Goal: Transaction & Acquisition: Book appointment/travel/reservation

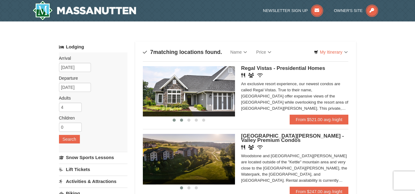
click at [180, 119] on span at bounding box center [181, 120] width 3 height 3
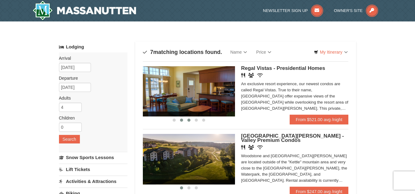
click at [189, 123] on button at bounding box center [188, 120] width 7 height 6
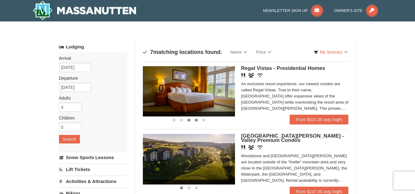
click at [195, 123] on button at bounding box center [195, 120] width 7 height 6
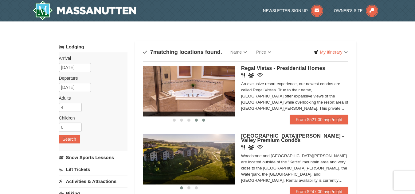
click at [201, 123] on button at bounding box center [203, 120] width 7 height 6
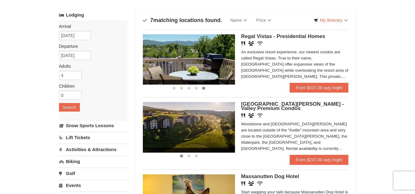
scroll to position [33, 0]
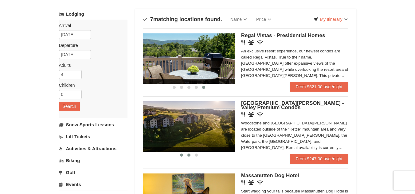
click at [189, 158] on button at bounding box center [188, 155] width 7 height 6
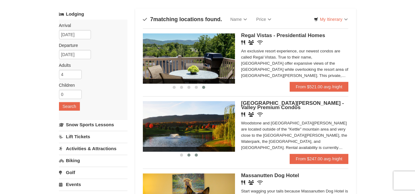
click at [196, 158] on button at bounding box center [195, 155] width 7 height 6
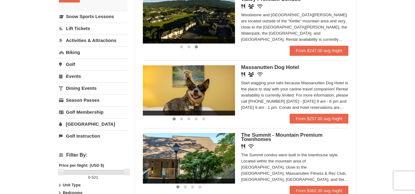
scroll to position [141, 0]
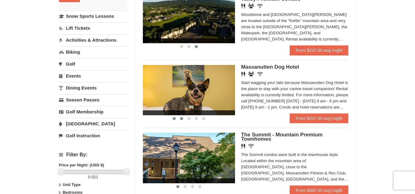
click at [182, 119] on span at bounding box center [181, 118] width 3 height 3
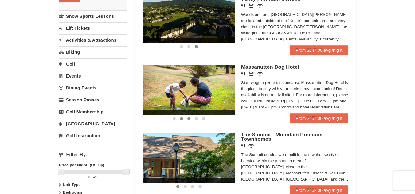
click at [188, 118] on span at bounding box center [188, 118] width 3 height 3
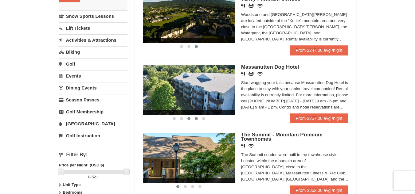
click at [196, 117] on span at bounding box center [196, 118] width 3 height 3
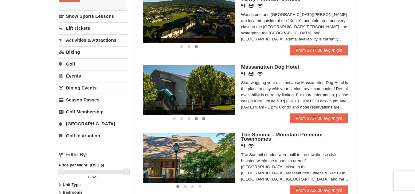
click at [203, 118] on span at bounding box center [203, 118] width 3 height 3
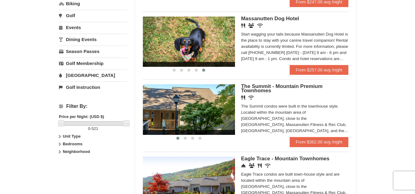
scroll to position [190, 0]
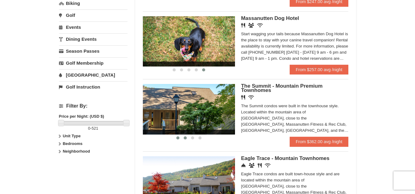
click at [186, 141] on button at bounding box center [184, 138] width 7 height 6
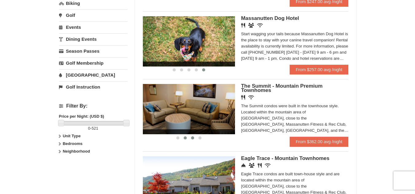
click at [191, 140] on button at bounding box center [192, 138] width 7 height 6
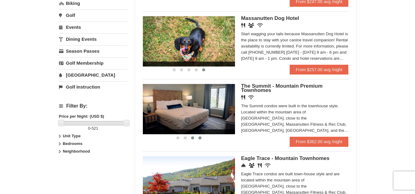
click at [199, 137] on span at bounding box center [199, 138] width 3 height 3
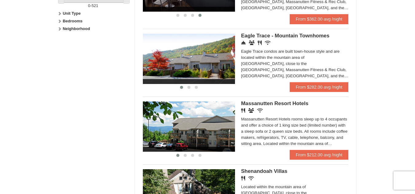
scroll to position [314, 0]
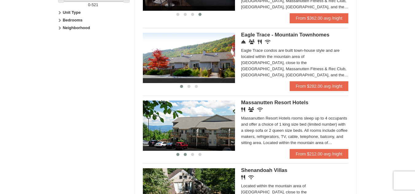
click at [183, 156] on button at bounding box center [184, 155] width 7 height 6
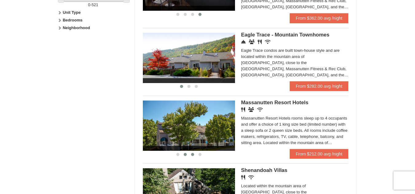
click at [193, 156] on span at bounding box center [192, 154] width 3 height 3
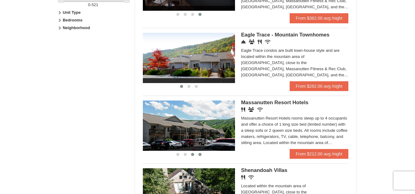
click at [198, 156] on button at bounding box center [199, 155] width 7 height 6
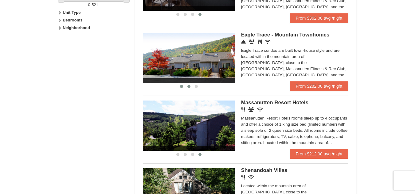
click at [188, 84] on button at bounding box center [188, 86] width 7 height 6
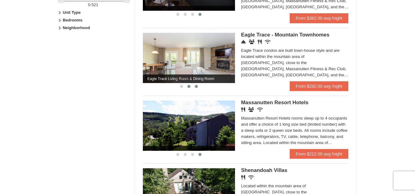
click at [194, 88] on button at bounding box center [195, 86] width 7 height 6
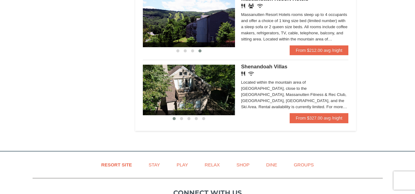
scroll to position [418, 0]
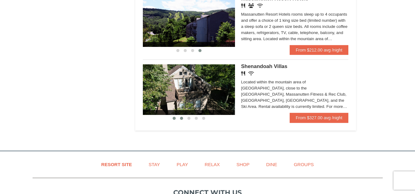
click at [179, 120] on button at bounding box center [181, 118] width 7 height 6
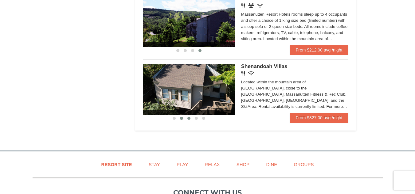
click at [187, 120] on button at bounding box center [188, 118] width 7 height 6
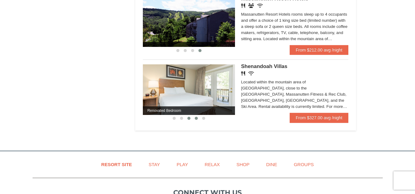
click at [199, 121] on button at bounding box center [195, 118] width 7 height 6
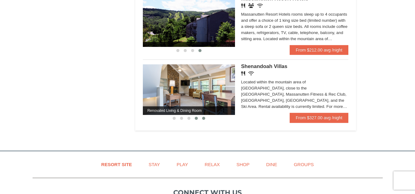
click at [203, 121] on button at bounding box center [203, 118] width 7 height 6
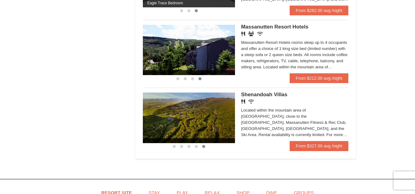
scroll to position [389, 0]
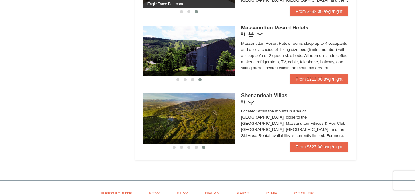
click at [211, 35] on img at bounding box center [189, 51] width 92 height 50
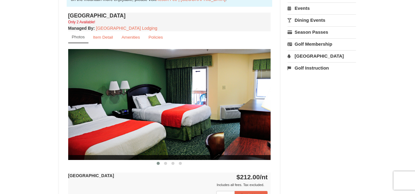
scroll to position [222, 0]
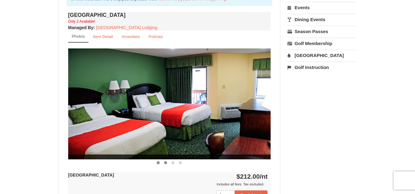
click at [167, 162] on button at bounding box center [165, 163] width 7 height 6
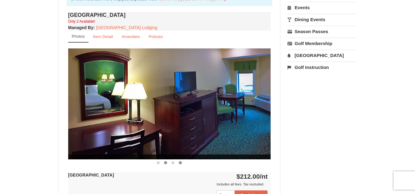
click at [179, 162] on span at bounding box center [180, 162] width 3 height 3
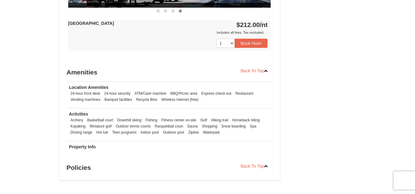
scroll to position [215, 0]
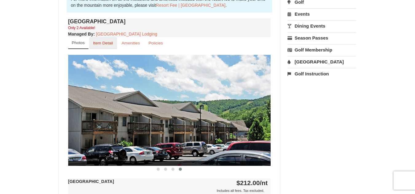
click at [115, 45] on link "Item Detail" at bounding box center [103, 43] width 28 height 12
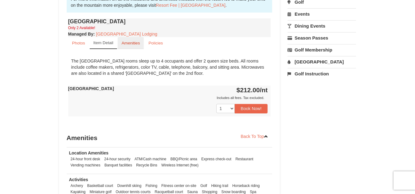
click at [131, 45] on small "Amenities" at bounding box center [131, 43] width 18 height 5
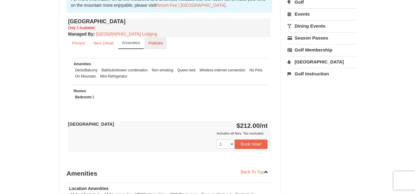
click at [146, 44] on link "Policies" at bounding box center [155, 43] width 22 height 12
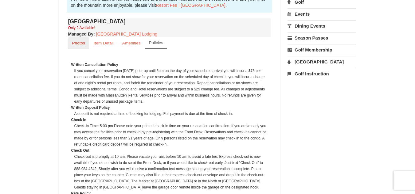
click at [82, 45] on small "Photos" at bounding box center [78, 43] width 13 height 5
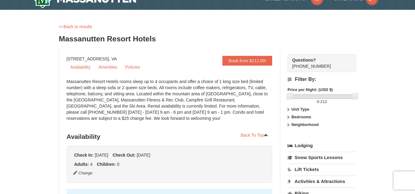
scroll to position [0, 0]
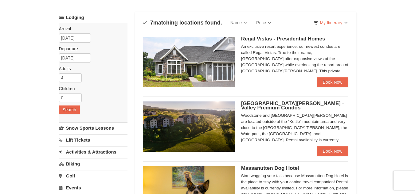
scroll to position [26, 0]
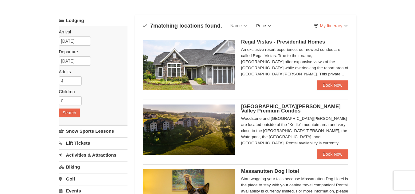
click at [262, 22] on link "Price" at bounding box center [263, 26] width 24 height 12
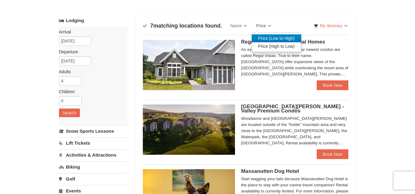
click at [273, 41] on link "Price (Low to High)" at bounding box center [276, 38] width 49 height 8
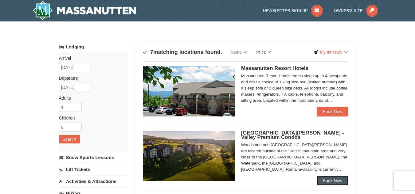
click at [346, 176] on link "Book Now" at bounding box center [332, 181] width 32 height 10
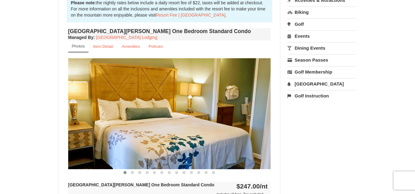
scroll to position [214, 0]
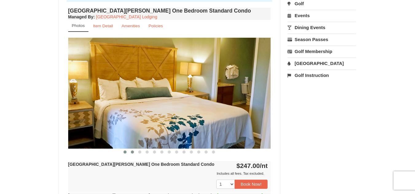
click at [130, 152] on button at bounding box center [132, 152] width 7 height 6
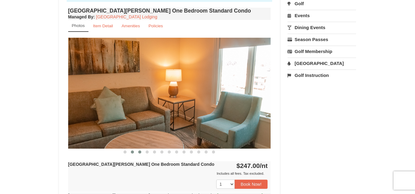
click at [138, 153] on span at bounding box center [139, 152] width 3 height 3
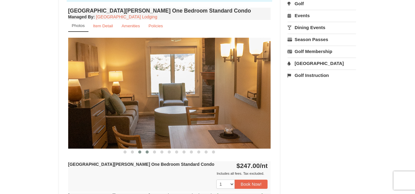
click at [147, 152] on span at bounding box center [146, 152] width 3 height 3
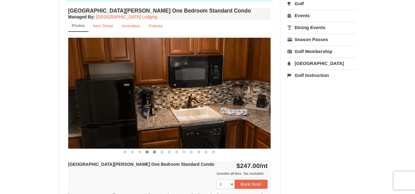
click at [153, 154] on button at bounding box center [154, 152] width 7 height 6
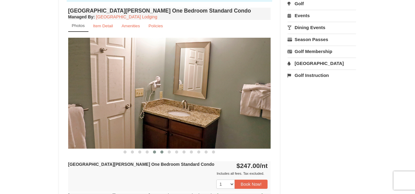
click at [161, 153] on span at bounding box center [161, 152] width 3 height 3
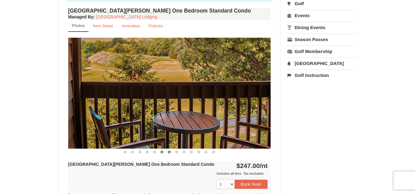
click at [171, 152] on button at bounding box center [168, 152] width 7 height 6
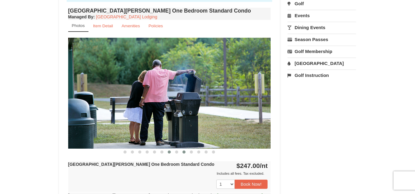
click at [182, 152] on button at bounding box center [183, 152] width 7 height 6
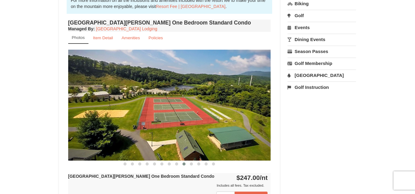
scroll to position [201, 0]
click at [192, 164] on span at bounding box center [191, 164] width 3 height 3
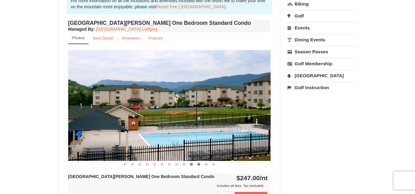
click at [200, 167] on button at bounding box center [198, 164] width 7 height 6
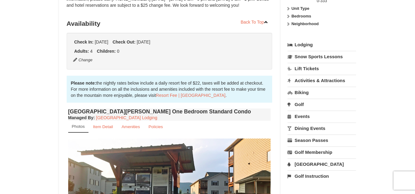
scroll to position [0, 0]
